Goal: Information Seeking & Learning: Learn about a topic

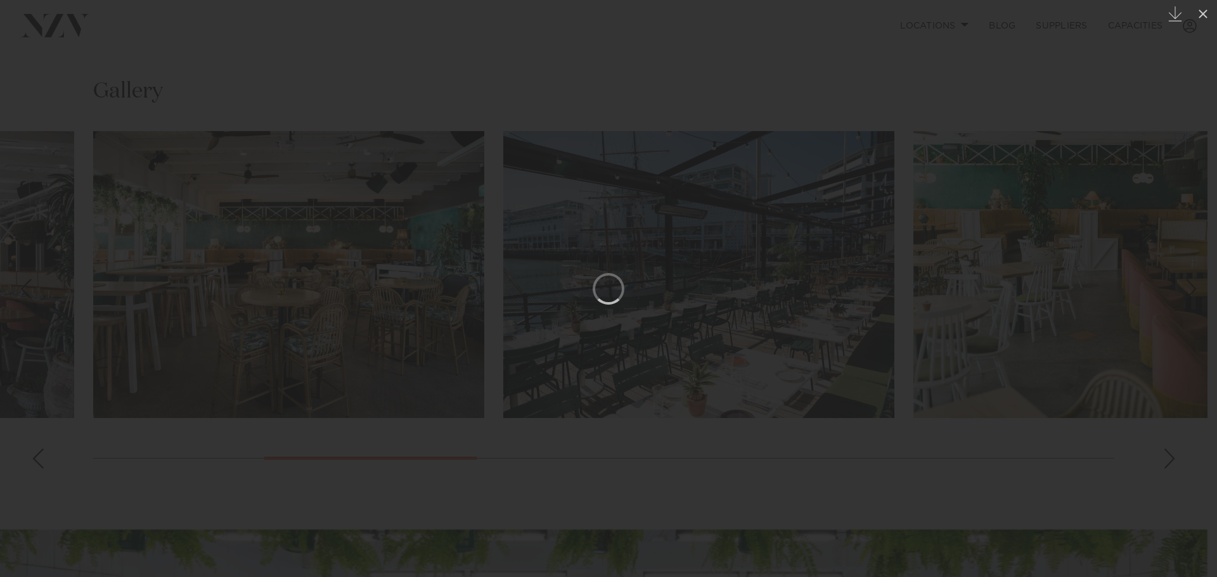
click at [1059, 127] on div at bounding box center [608, 288] width 1217 height 577
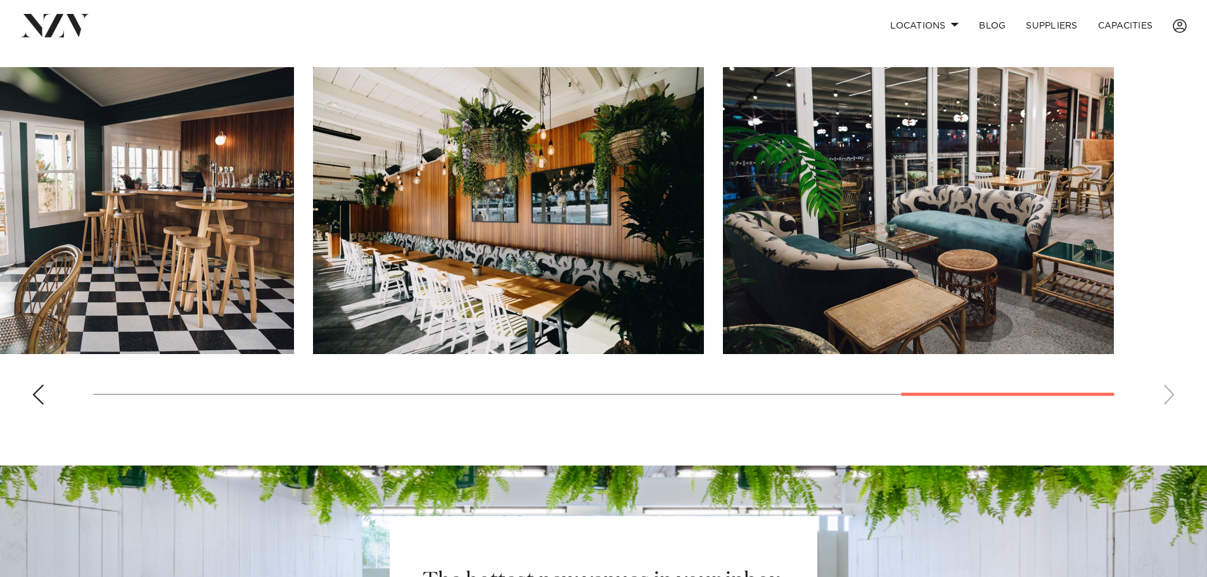
scroll to position [992, 0]
click at [1163, 416] on swiper-container at bounding box center [603, 242] width 1207 height 348
click at [1165, 416] on swiper-container at bounding box center [603, 242] width 1207 height 348
click at [25, 416] on swiper-container at bounding box center [603, 242] width 1207 height 348
click at [37, 406] on div "Previous slide" at bounding box center [38, 395] width 13 height 20
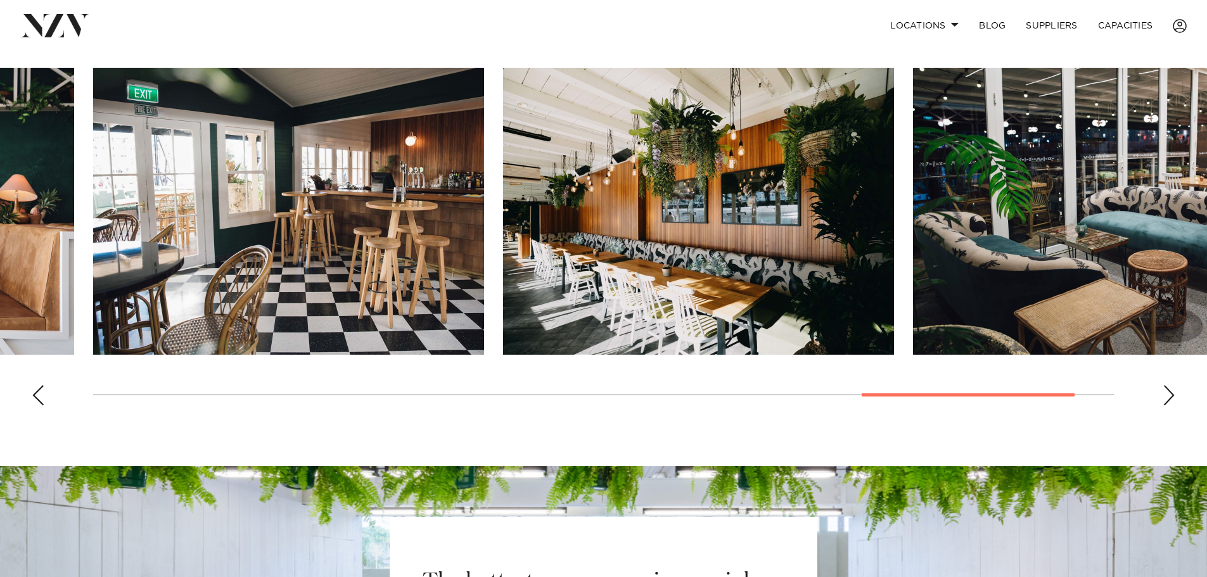
click at [40, 406] on div "Previous slide" at bounding box center [38, 395] width 13 height 20
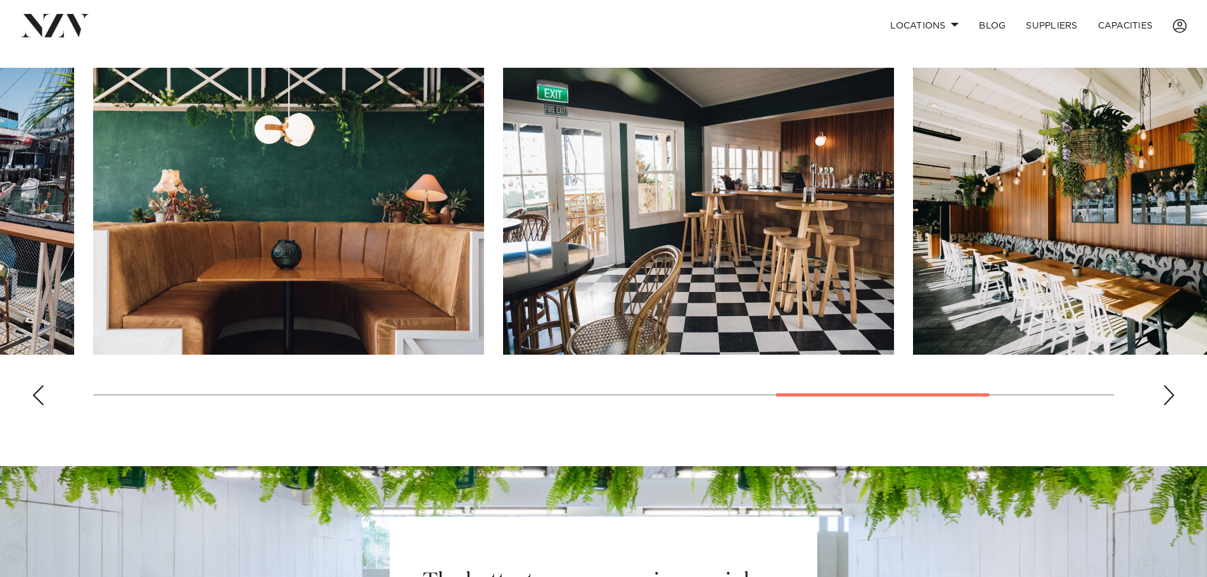
click at [40, 406] on div "Previous slide" at bounding box center [38, 395] width 13 height 20
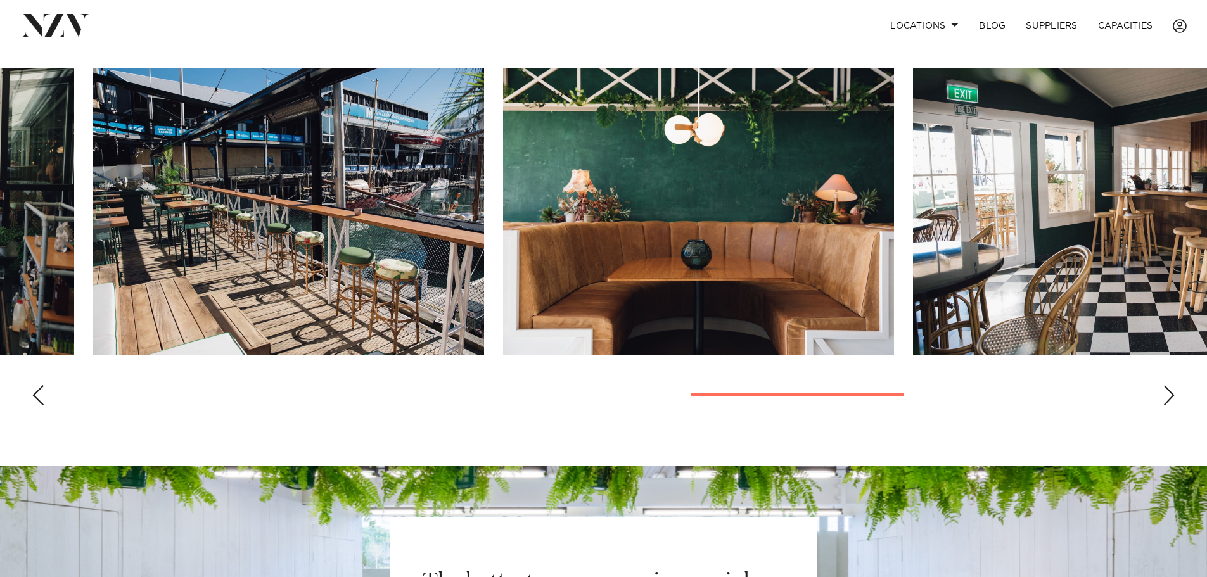
click at [40, 406] on div "Previous slide" at bounding box center [38, 395] width 13 height 20
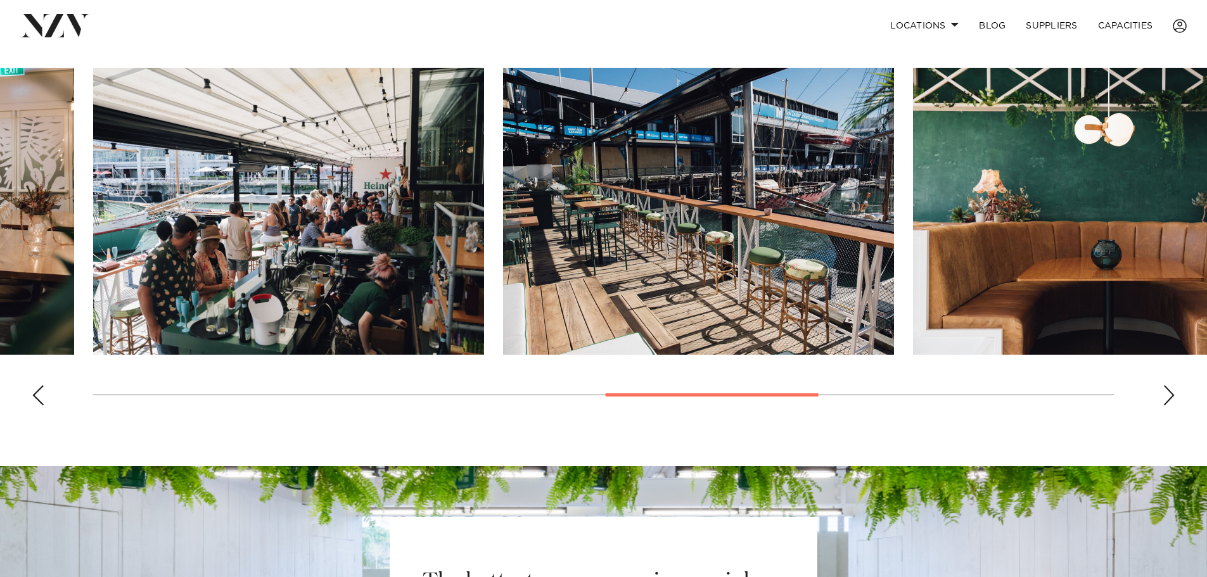
click at [40, 406] on div "Previous slide" at bounding box center [38, 395] width 13 height 20
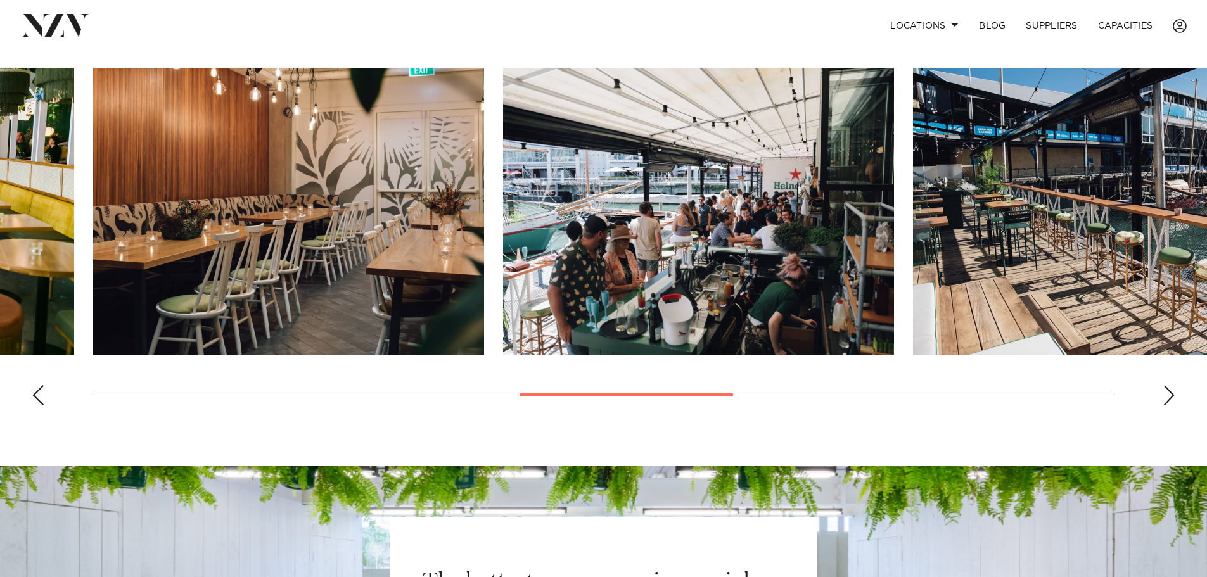
click at [40, 406] on div "Previous slide" at bounding box center [38, 395] width 13 height 20
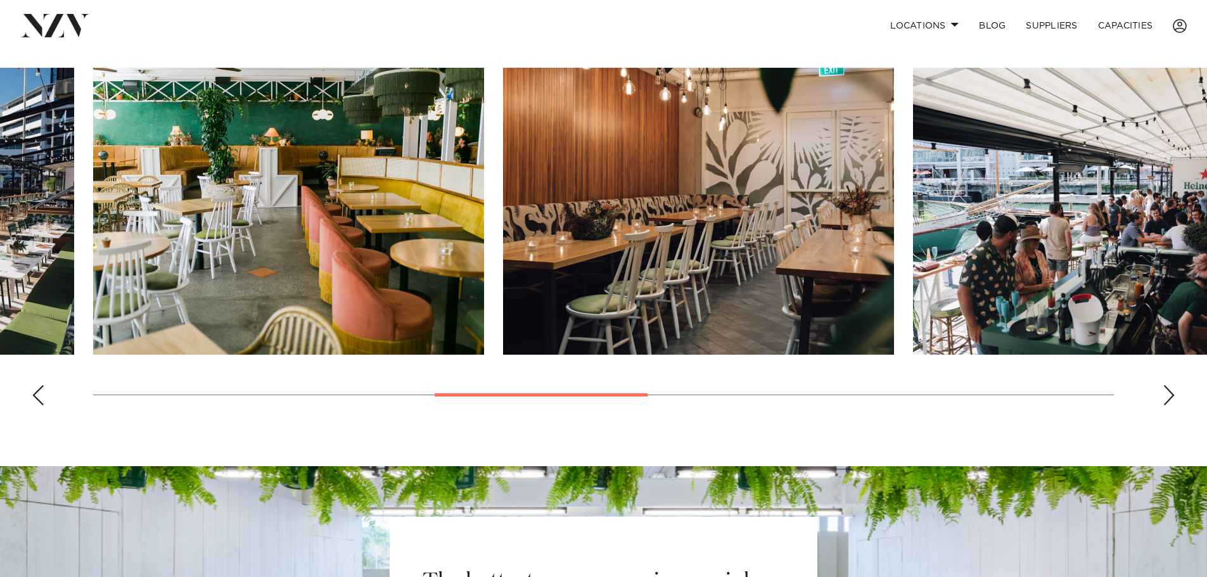
click at [40, 406] on div "Previous slide" at bounding box center [38, 395] width 13 height 20
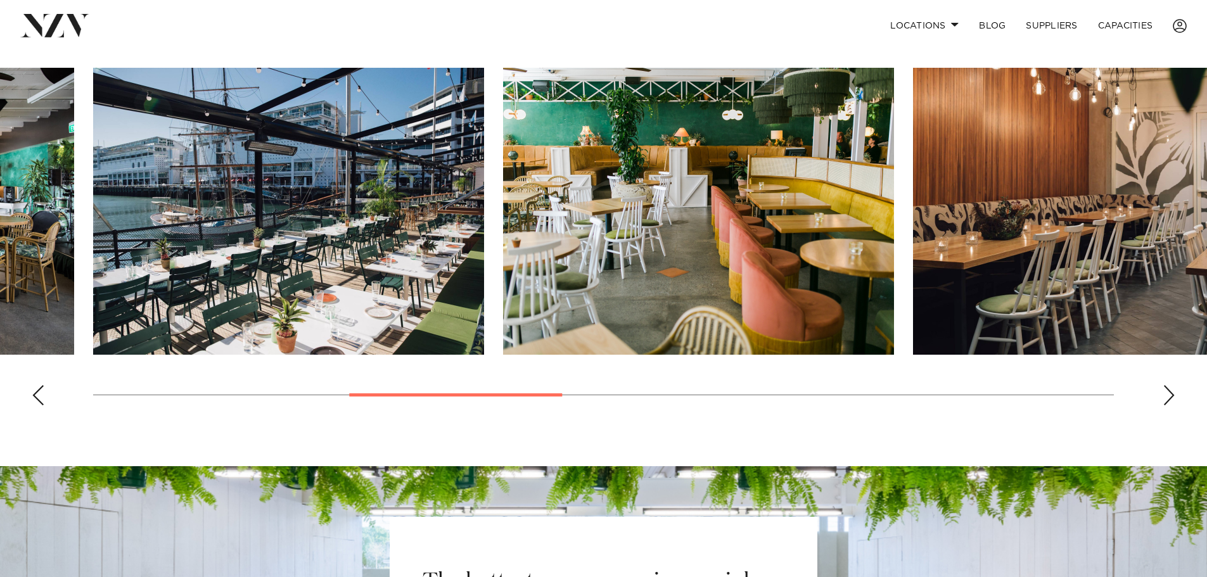
click at [740, 299] on img "5 / 12" at bounding box center [698, 211] width 391 height 287
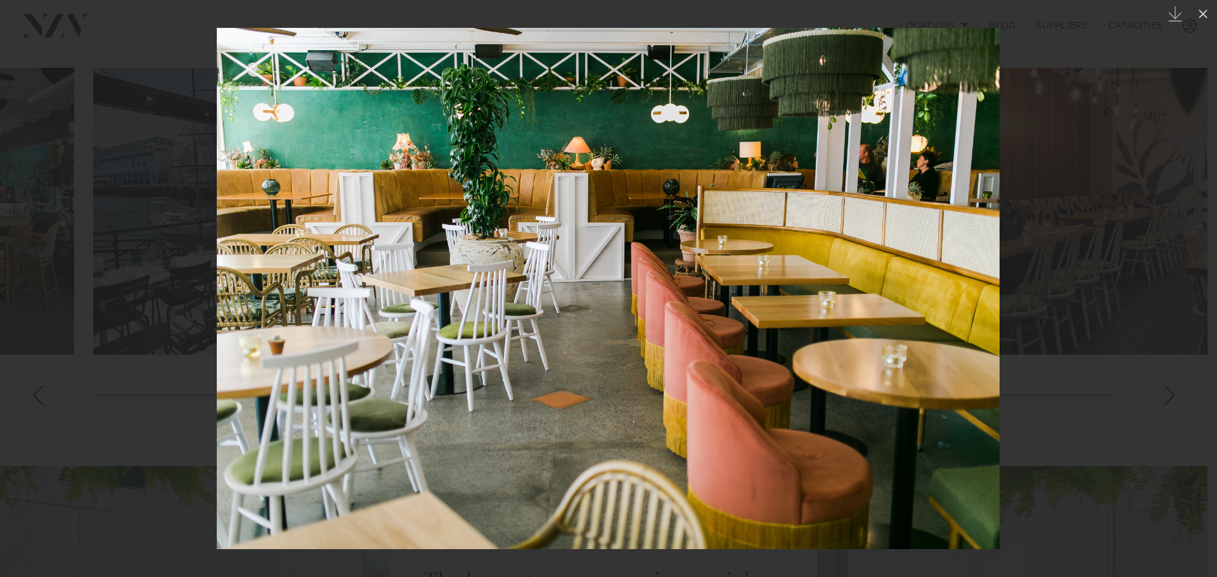
click at [1141, 323] on div at bounding box center [608, 288] width 1217 height 577
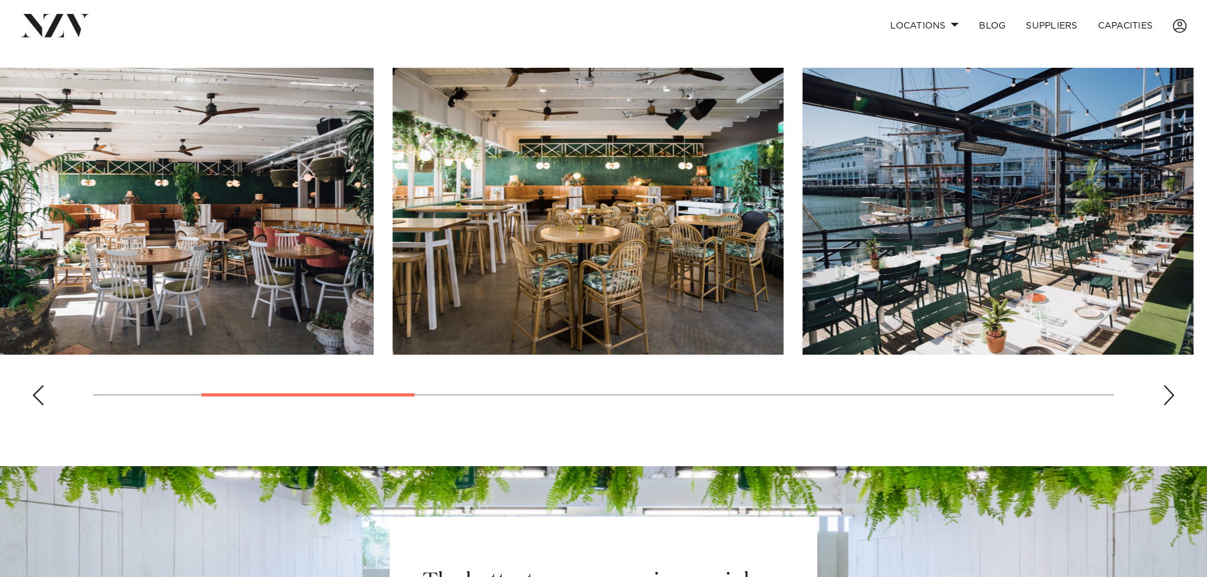
click at [279, 391] on swiper-container at bounding box center [603, 242] width 1207 height 348
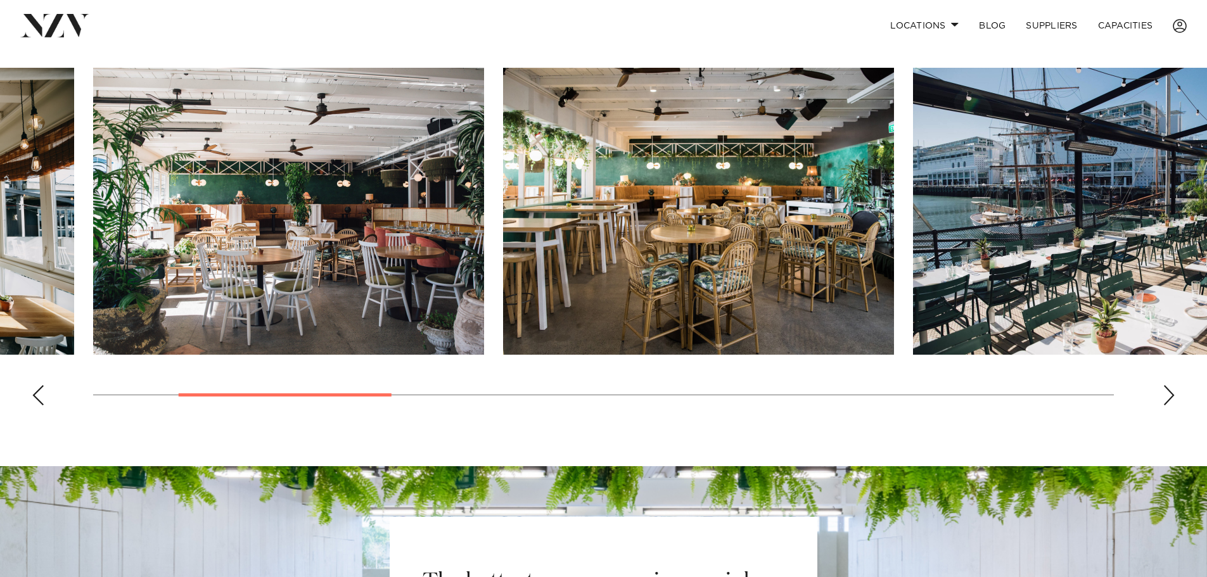
click at [765, 265] on img "3 / 12" at bounding box center [698, 211] width 391 height 287
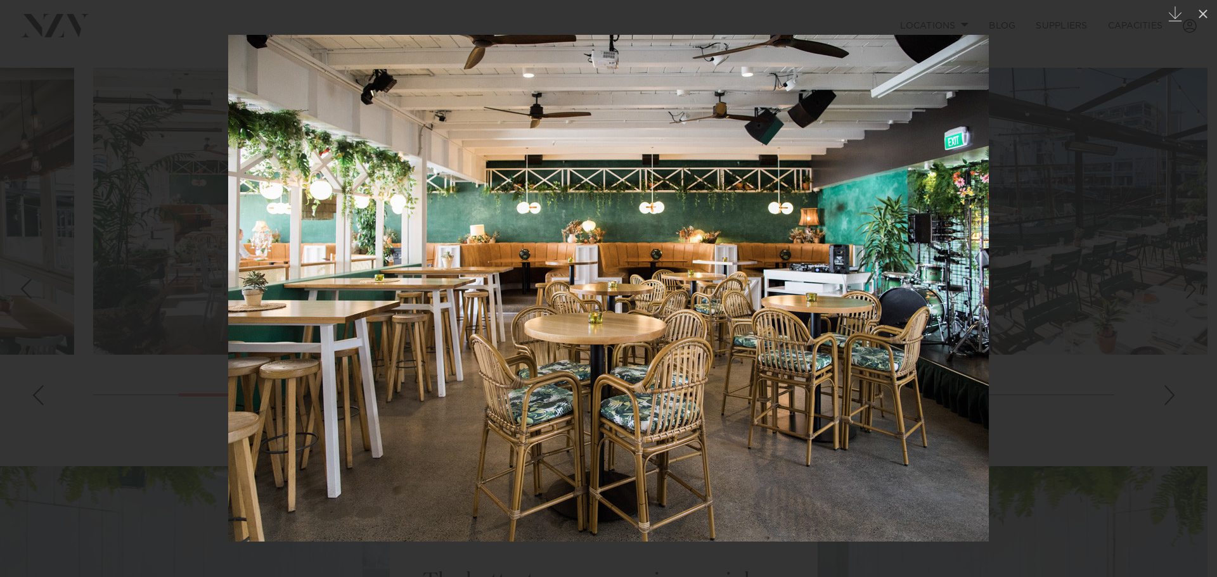
click at [1157, 295] on div at bounding box center [608, 288] width 1217 height 577
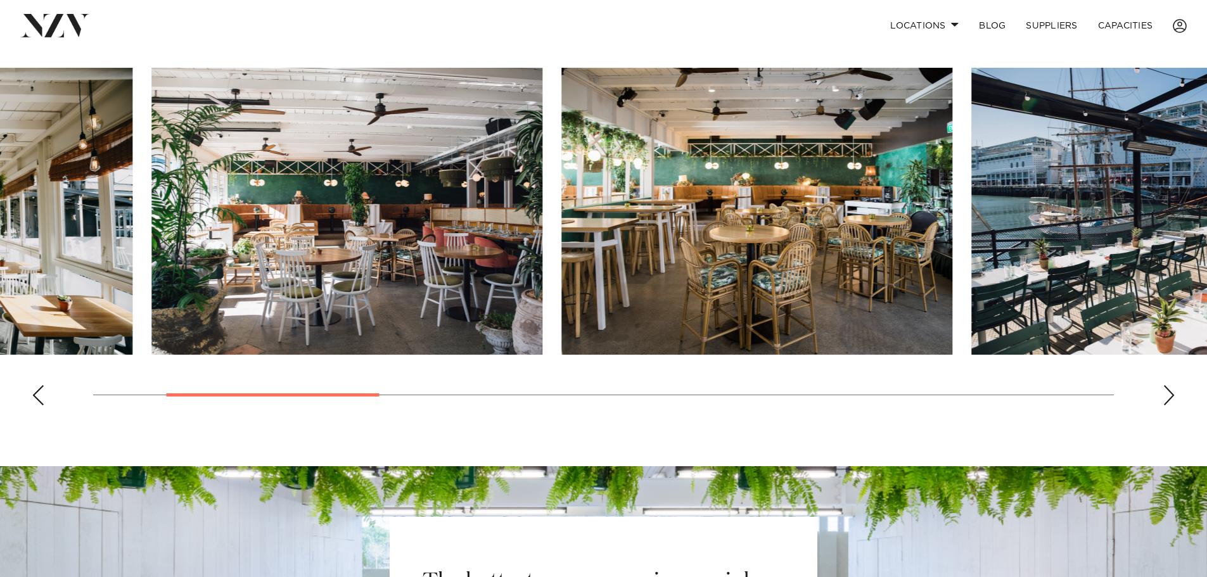
click at [232, 416] on swiper-container at bounding box center [603, 242] width 1207 height 348
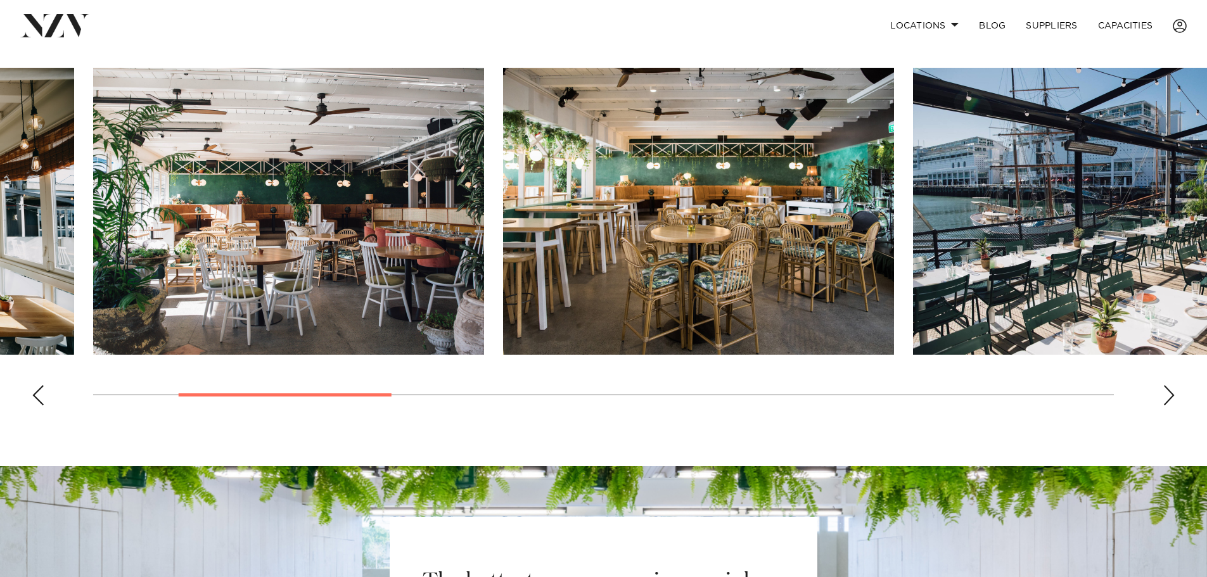
click at [312, 323] on img "2 / 12" at bounding box center [288, 211] width 391 height 287
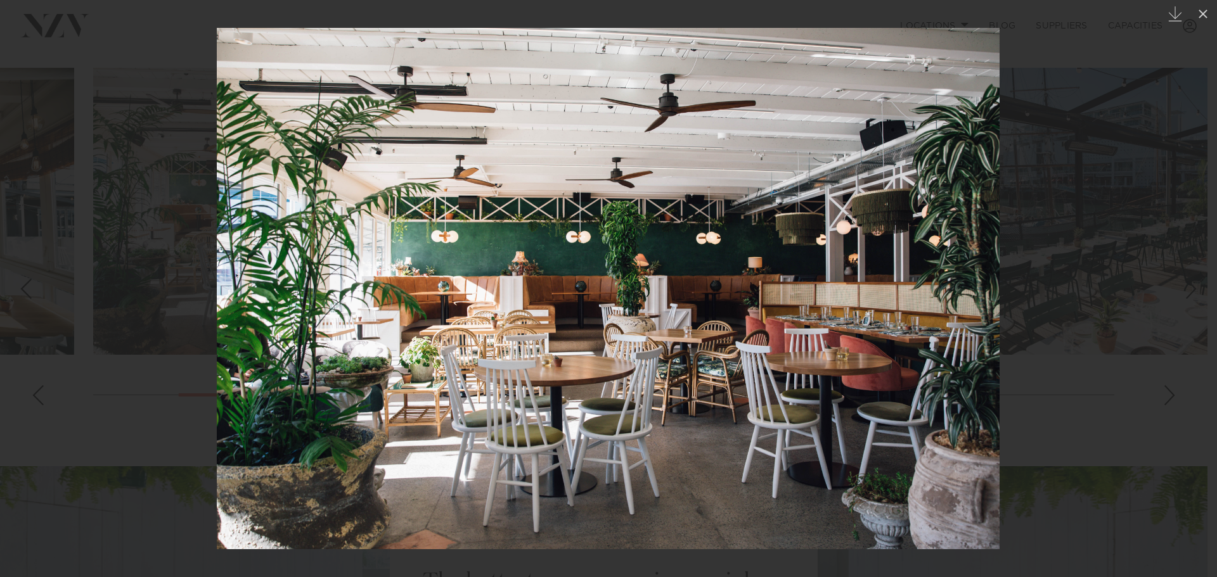
click at [1062, 324] on div at bounding box center [608, 288] width 1217 height 577
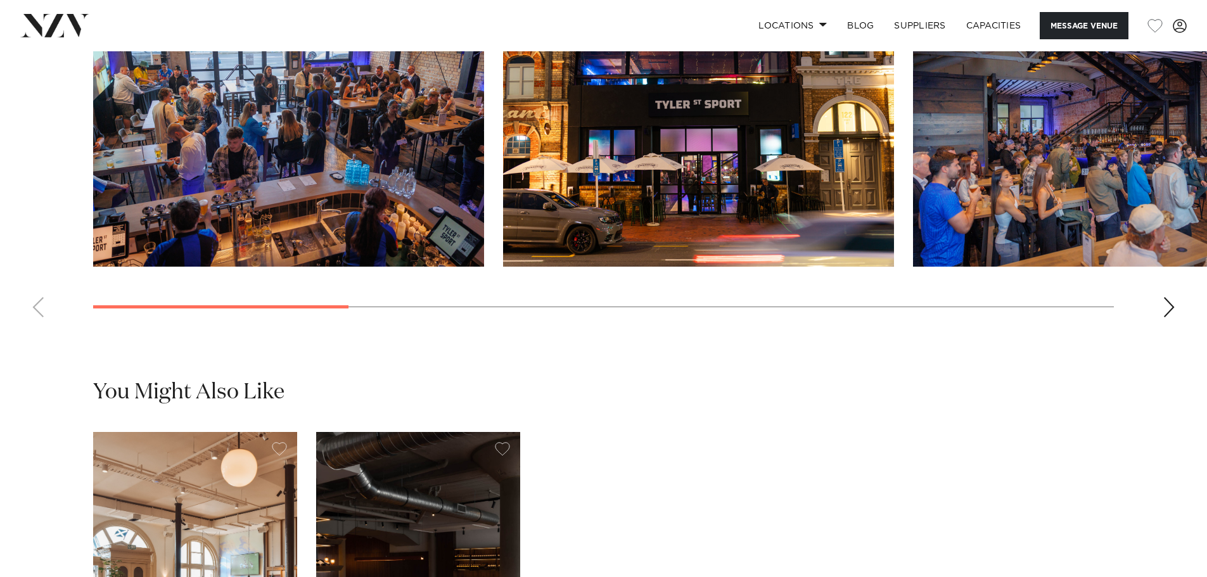
scroll to position [1326, 0]
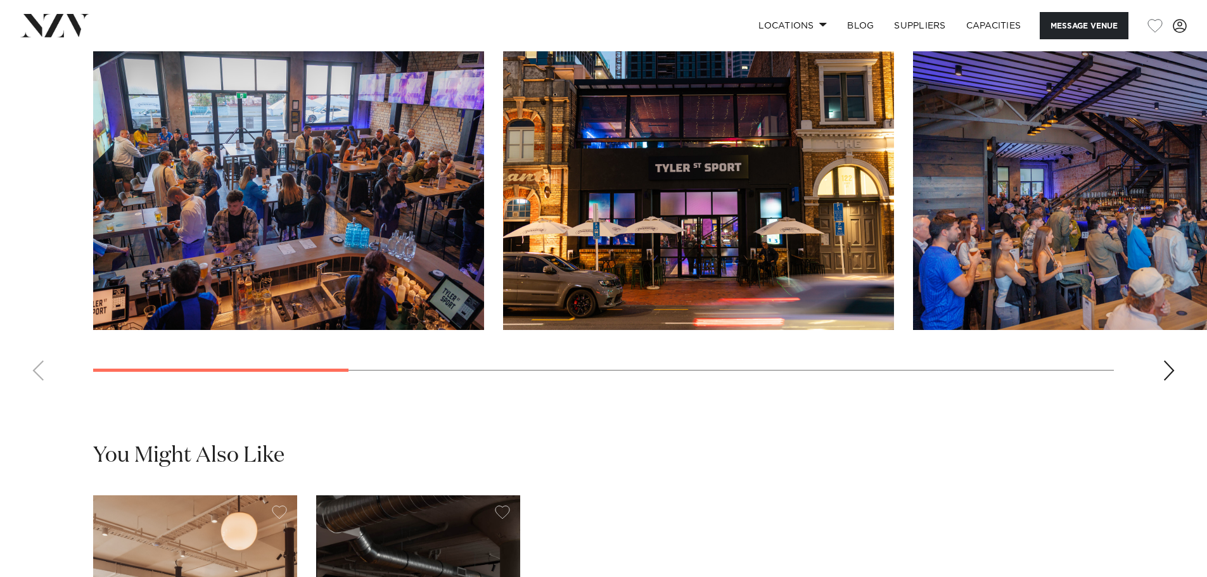
click at [1172, 381] on div "Next slide" at bounding box center [1169, 371] width 13 height 20
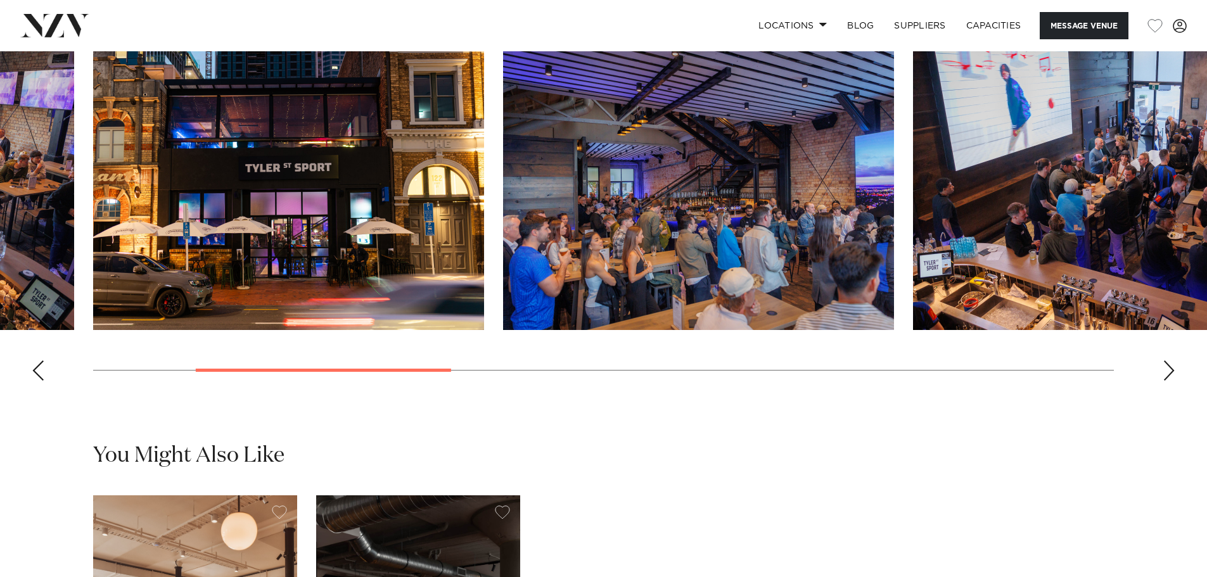
click at [1172, 381] on div "Next slide" at bounding box center [1169, 371] width 13 height 20
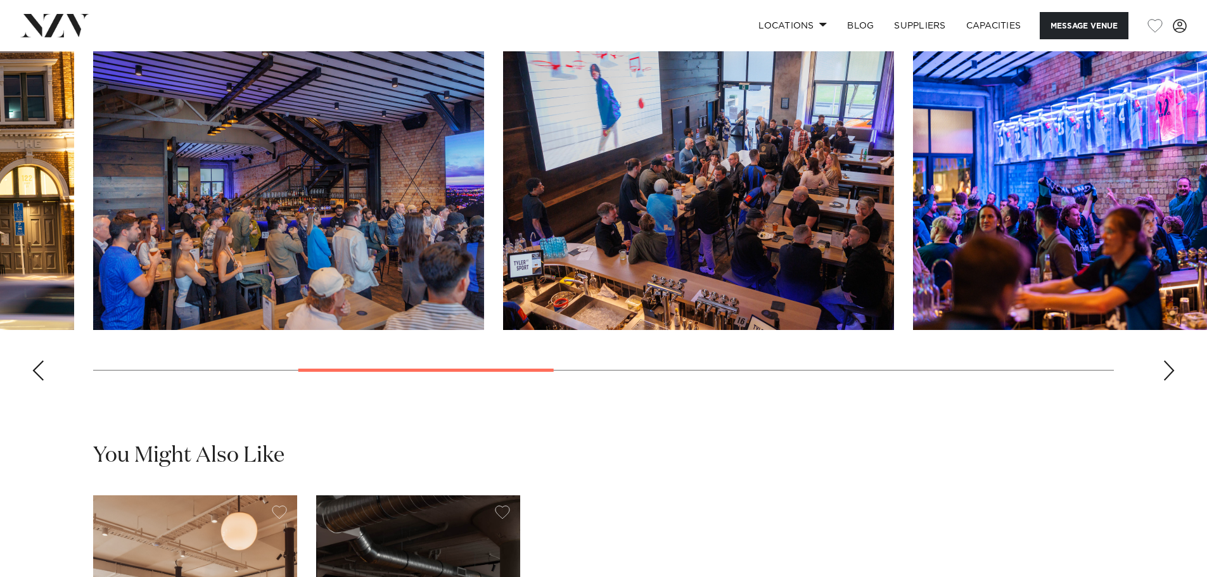
click at [1172, 381] on div "Next slide" at bounding box center [1169, 371] width 13 height 20
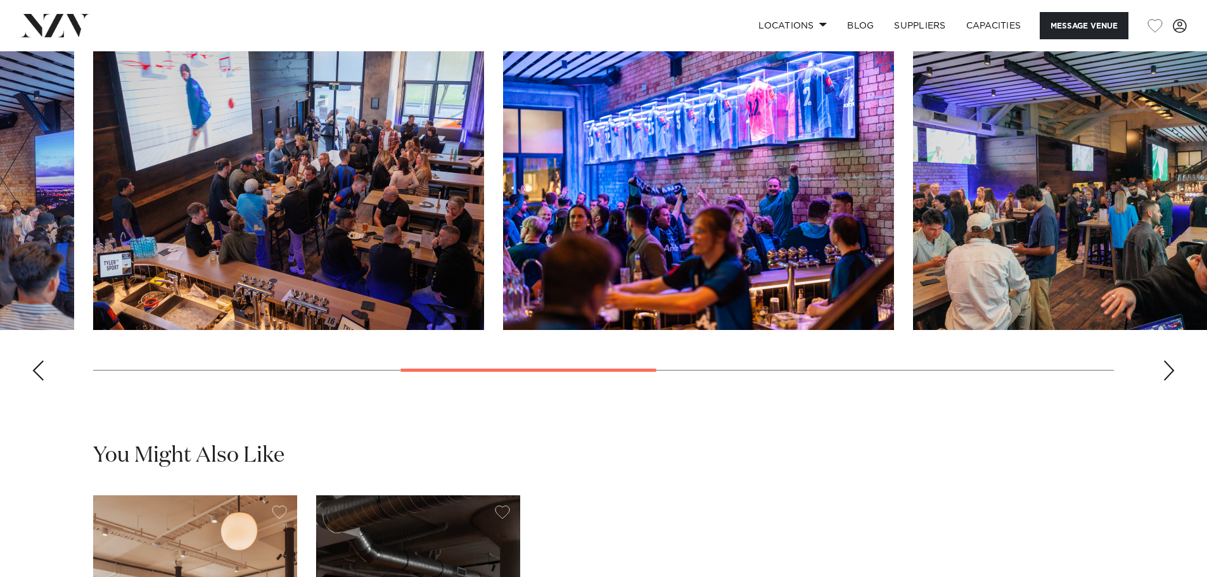
click at [1172, 381] on div "Next slide" at bounding box center [1169, 371] width 13 height 20
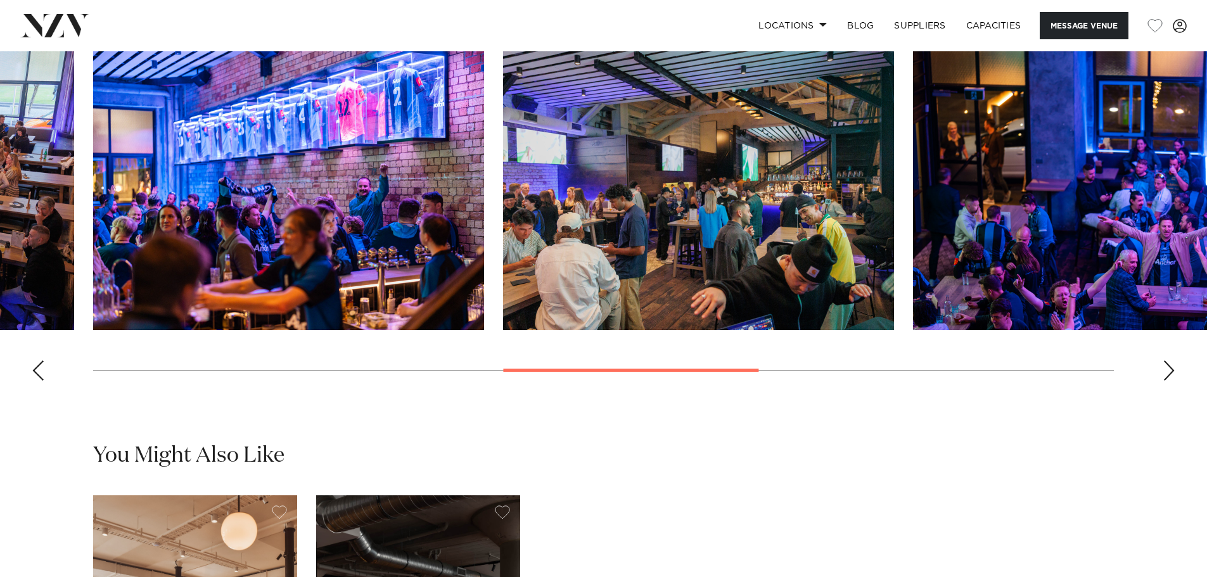
click at [1172, 381] on div "Next slide" at bounding box center [1169, 371] width 13 height 20
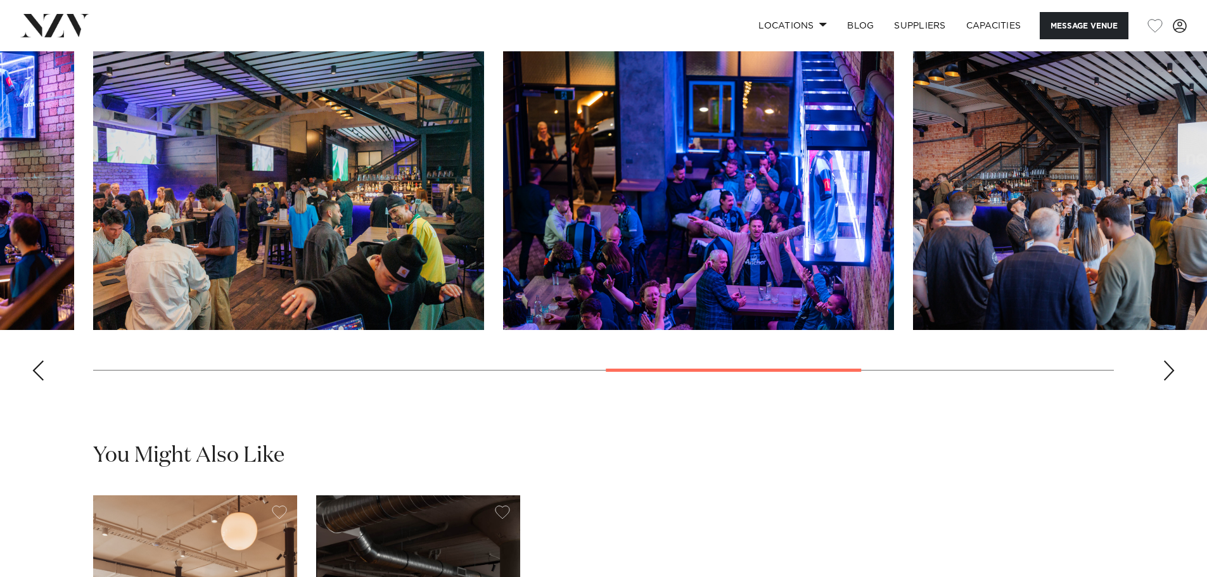
click at [1172, 381] on div "Next slide" at bounding box center [1169, 371] width 13 height 20
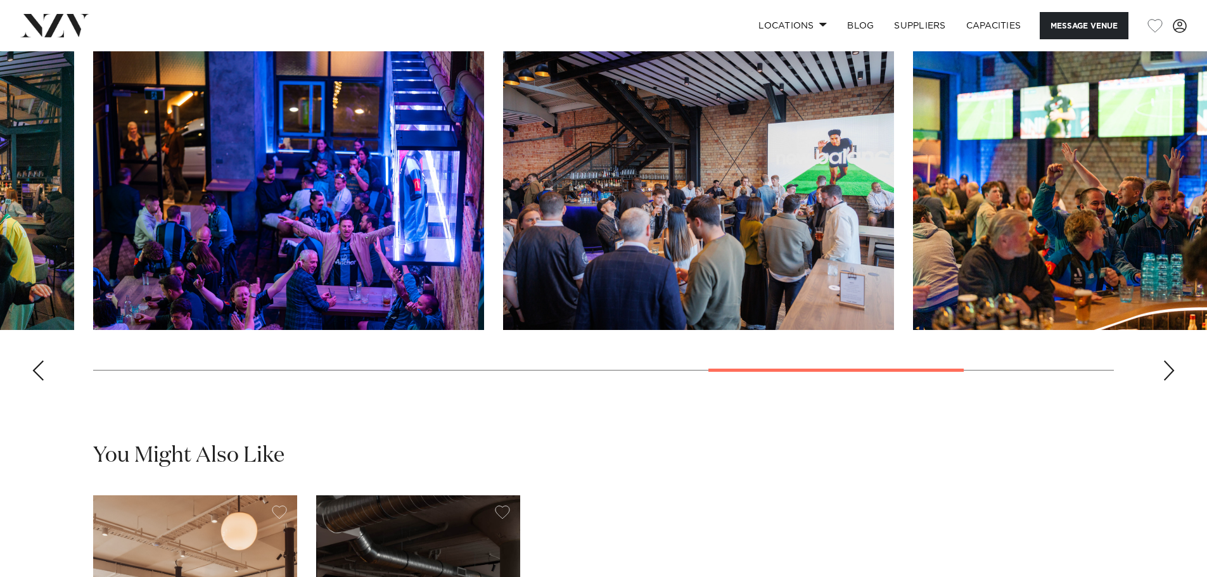
click at [1172, 381] on div "Next slide" at bounding box center [1169, 371] width 13 height 20
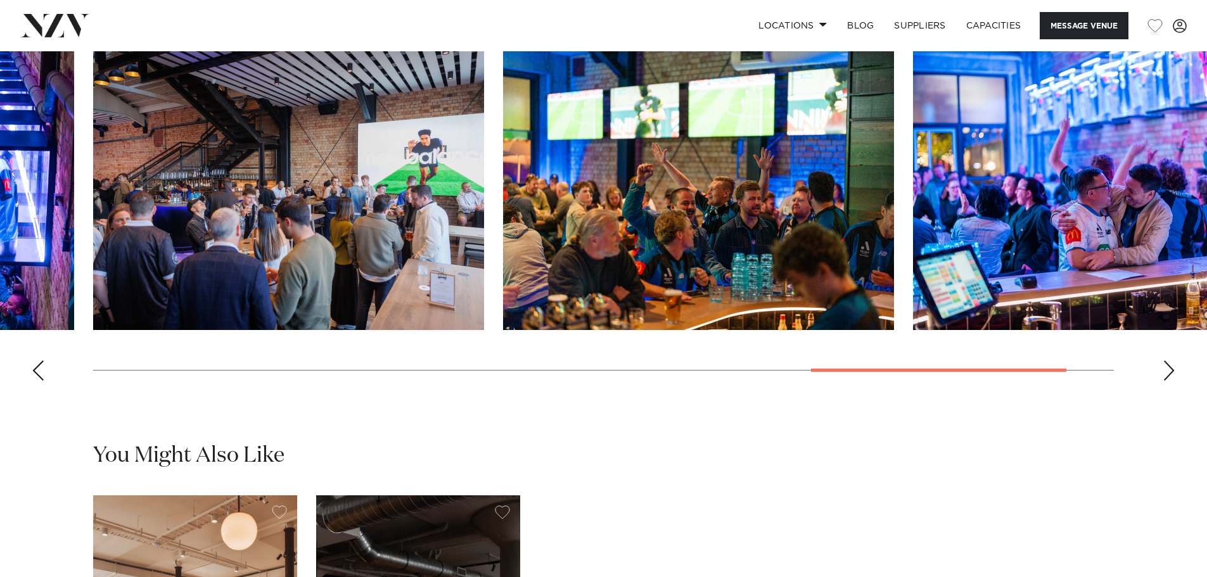
click at [1172, 381] on div "Next slide" at bounding box center [1169, 371] width 13 height 20
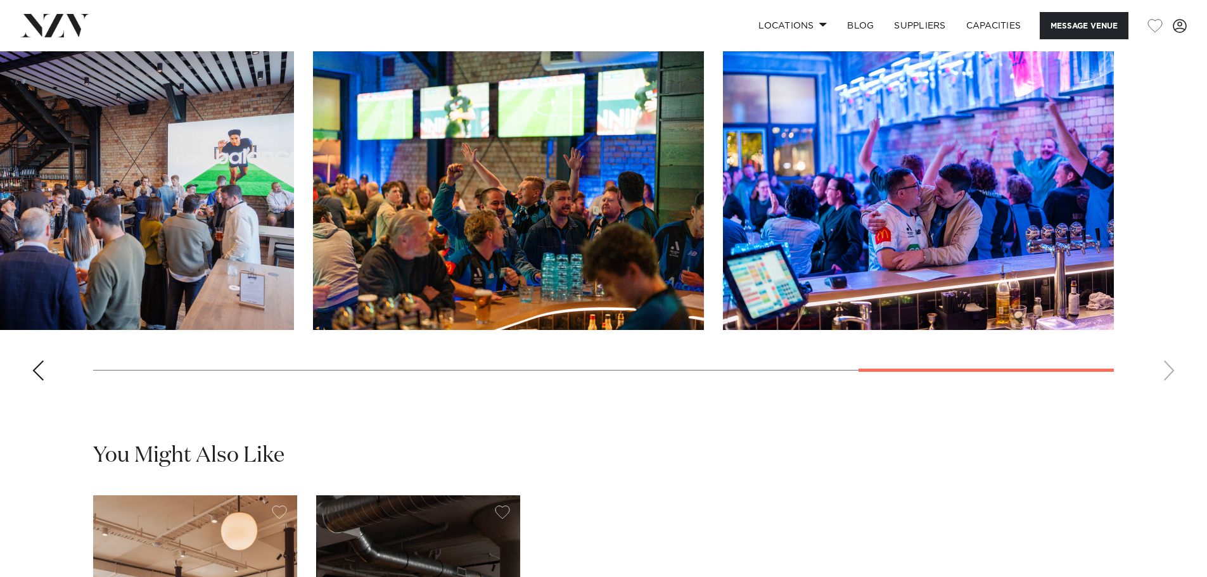
click at [36, 381] on div "Previous slide" at bounding box center [38, 371] width 13 height 20
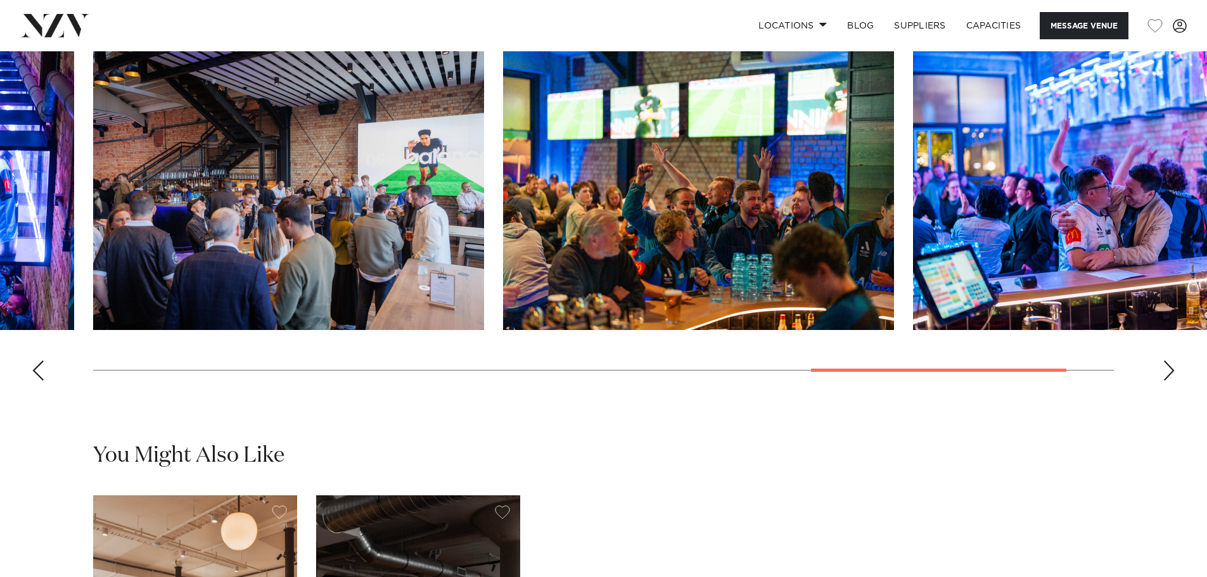
click at [39, 381] on div "Previous slide" at bounding box center [38, 371] width 13 height 20
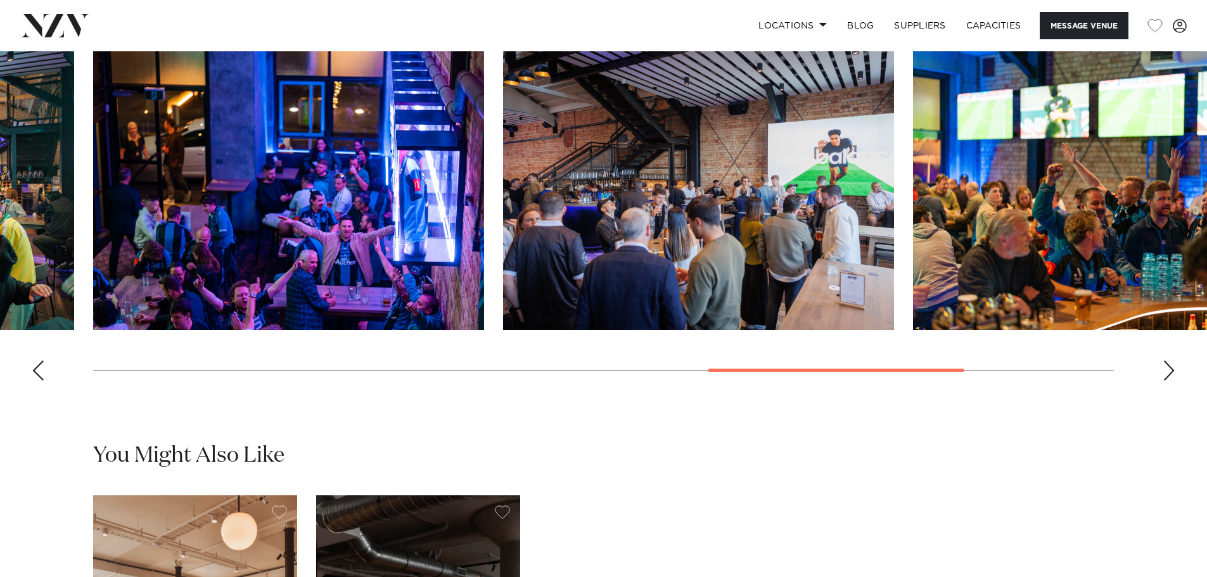
click at [39, 381] on div "Previous slide" at bounding box center [38, 371] width 13 height 20
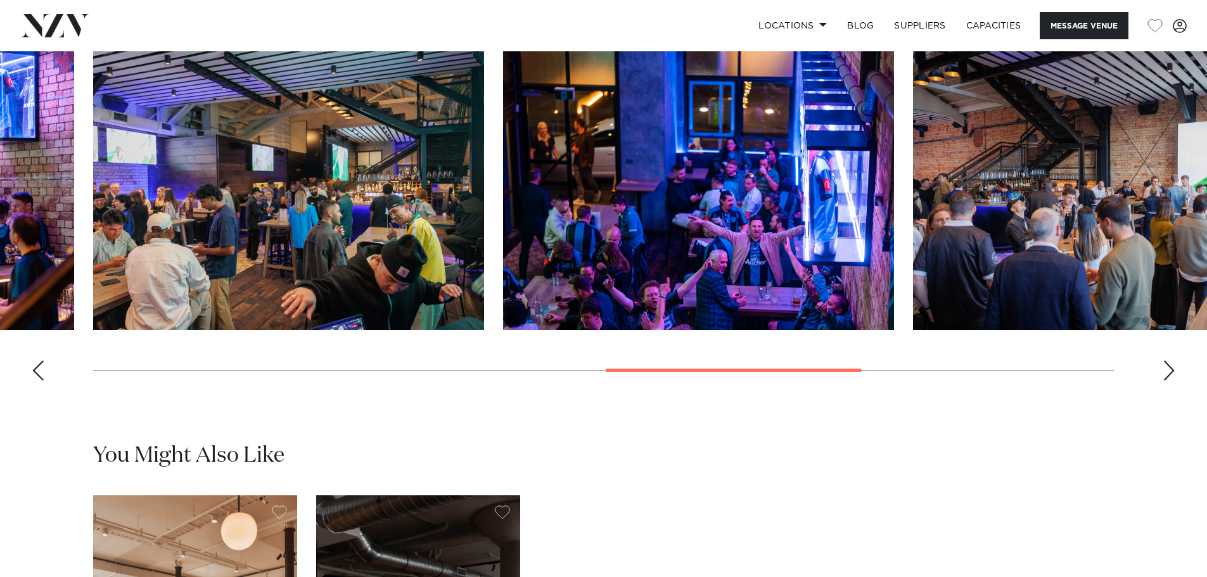
click at [39, 381] on div "Previous slide" at bounding box center [38, 371] width 13 height 20
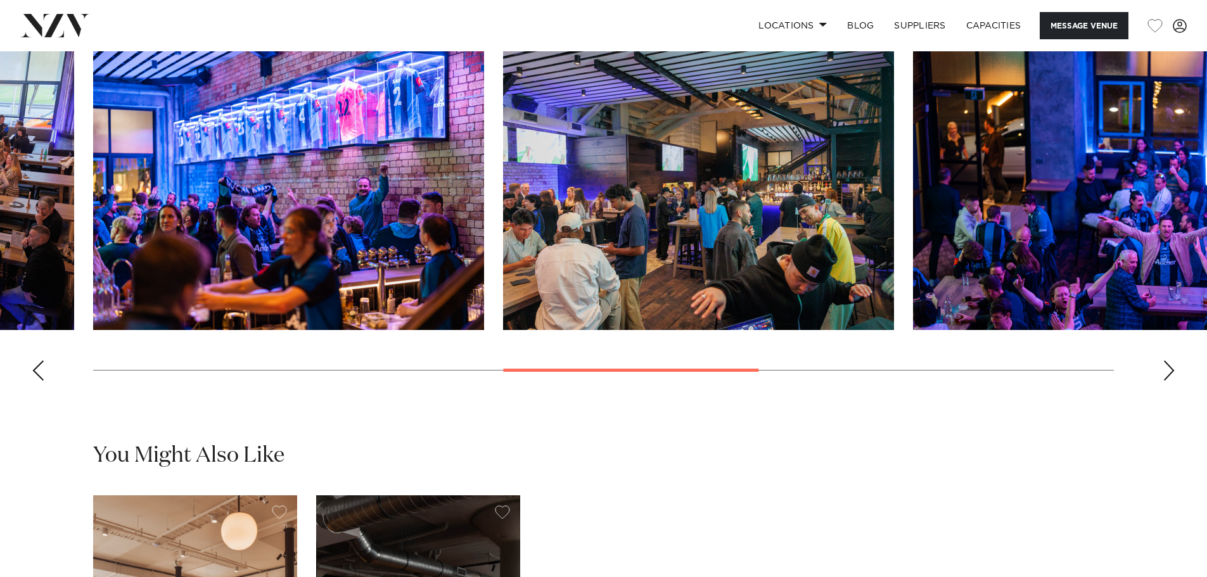
click at [48, 391] on swiper-container at bounding box center [603, 217] width 1207 height 348
click at [36, 381] on div "Previous slide" at bounding box center [38, 371] width 13 height 20
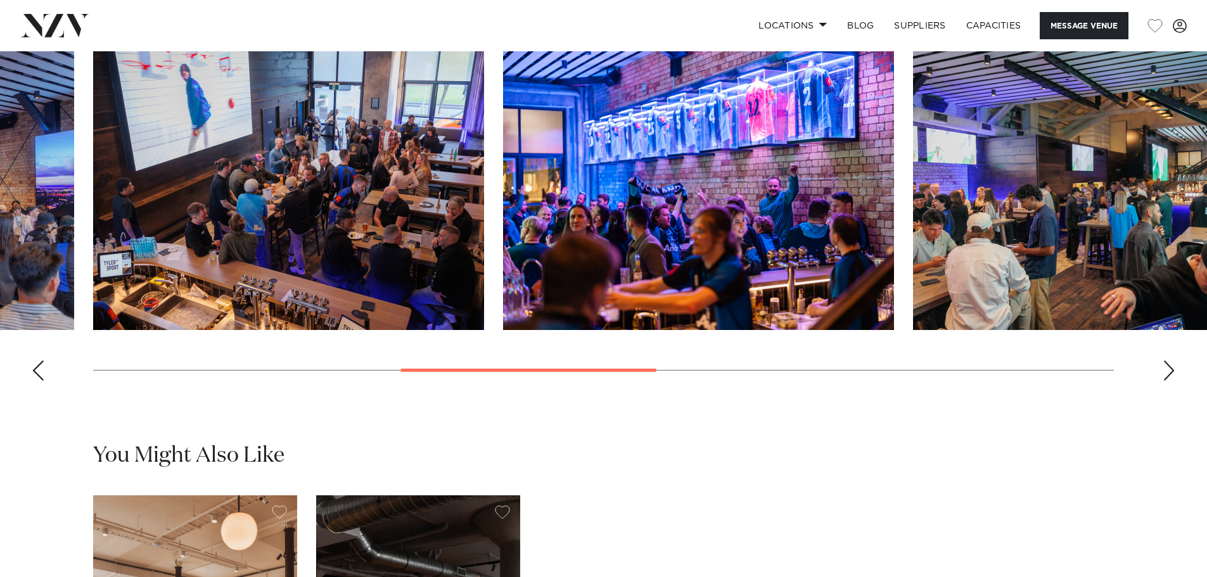
click at [36, 381] on div "Previous slide" at bounding box center [38, 371] width 13 height 20
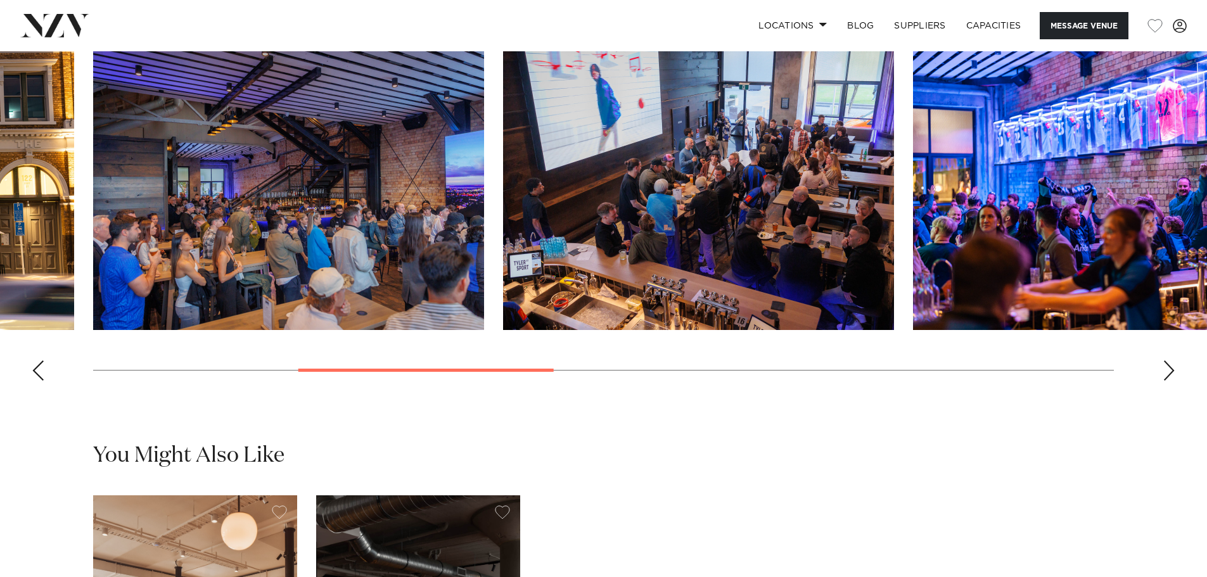
click at [39, 381] on div "Previous slide" at bounding box center [38, 371] width 13 height 20
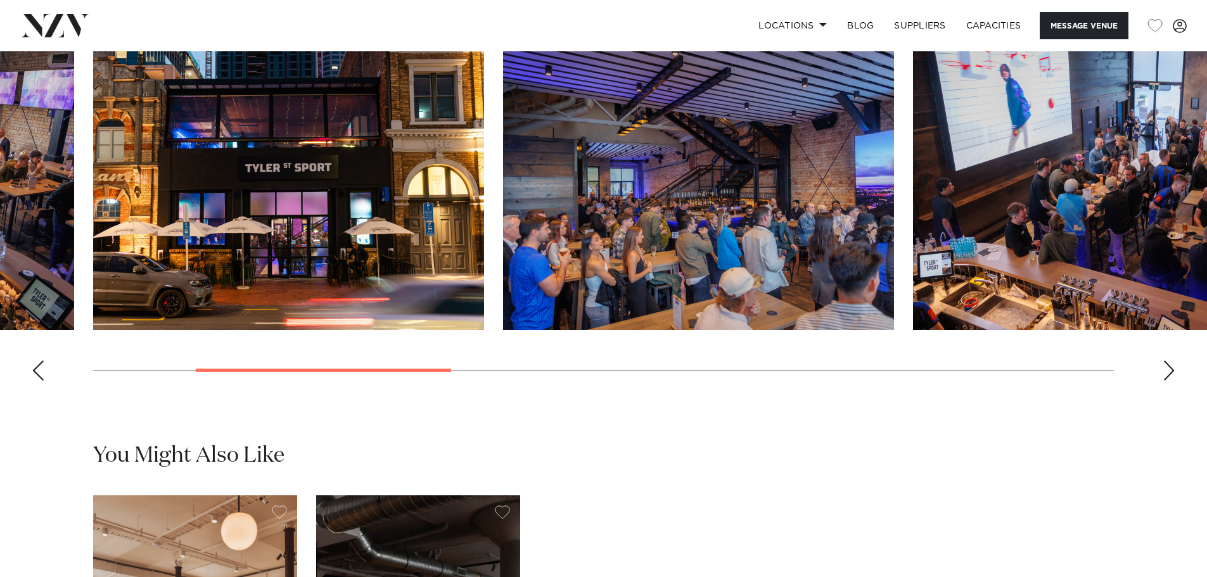
click at [37, 381] on div "Previous slide" at bounding box center [38, 371] width 13 height 20
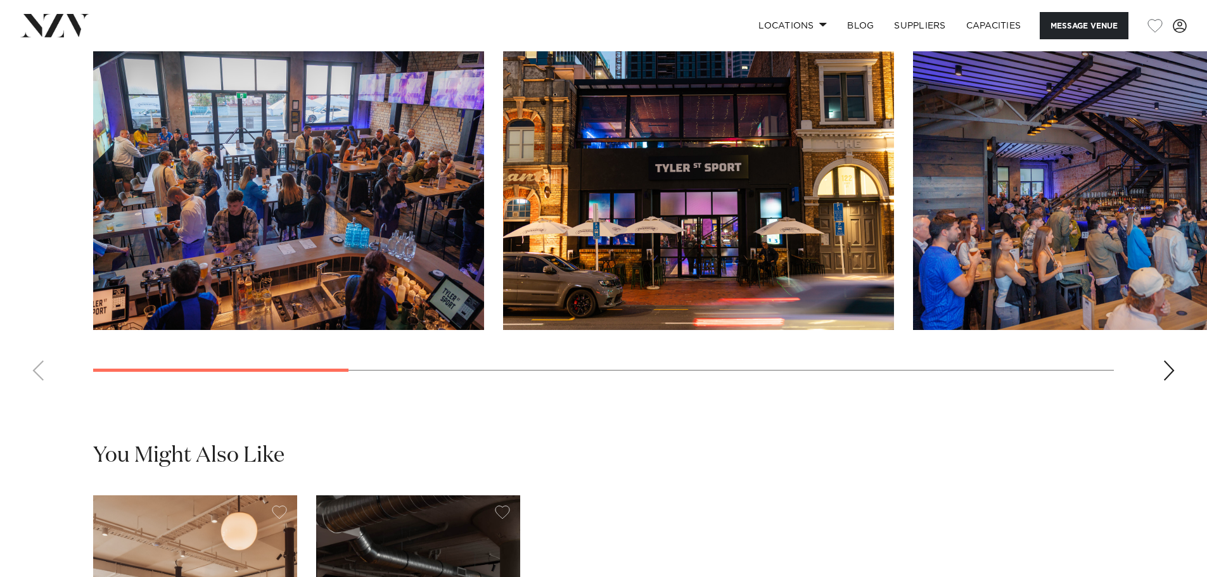
click at [37, 391] on swiper-container at bounding box center [603, 217] width 1207 height 348
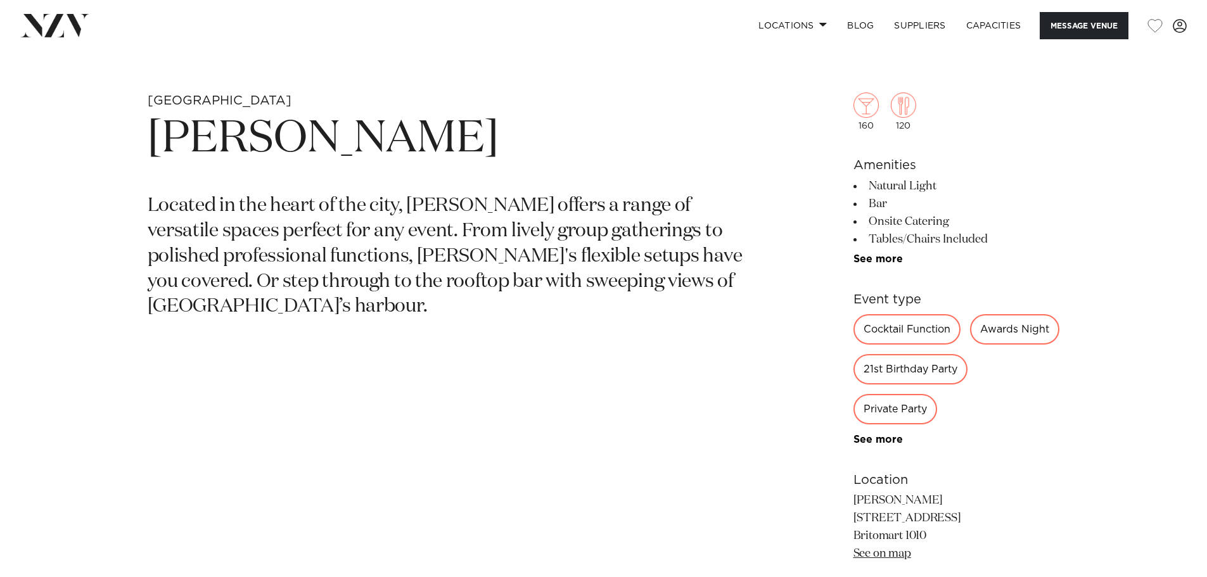
scroll to position [566, 0]
